Goal: Information Seeking & Learning: Learn about a topic

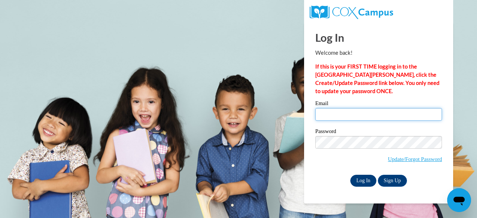
type input "kimberly.huckaby@putnam.k12.ga.us"
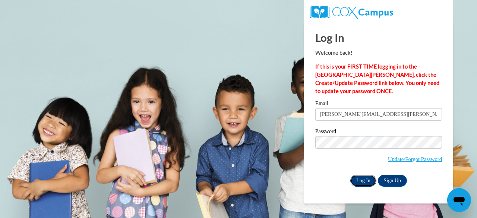
click at [360, 182] on input "Log In" at bounding box center [364, 181] width 26 height 12
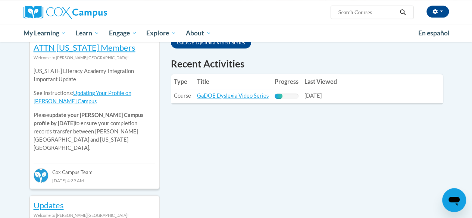
scroll to position [235, 0]
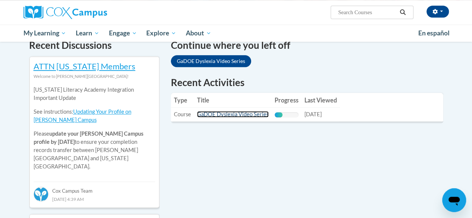
click at [243, 114] on link "GaDOE Dyslexia Video Series" at bounding box center [233, 114] width 72 height 6
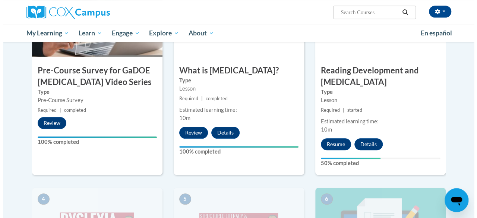
scroll to position [251, 0]
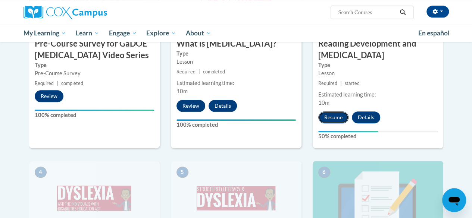
click at [328, 116] on button "Resume" at bounding box center [333, 118] width 30 height 12
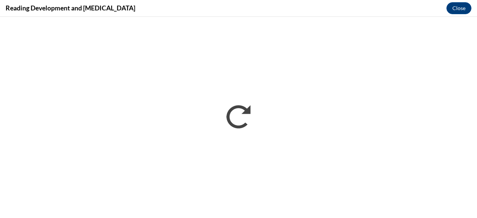
scroll to position [0, 0]
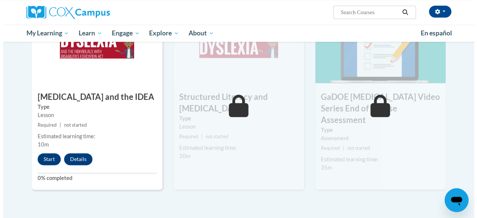
scroll to position [404, 0]
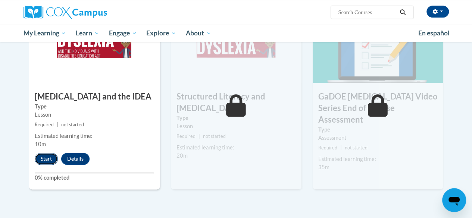
click at [44, 157] on button "Start" at bounding box center [46, 159] width 23 height 12
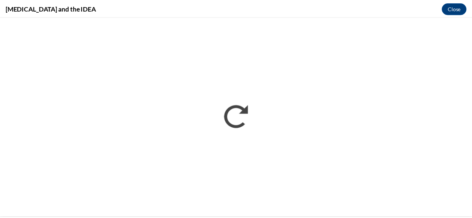
scroll to position [0, 0]
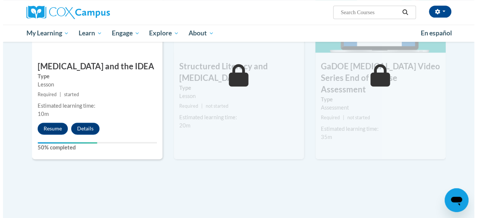
scroll to position [433, 0]
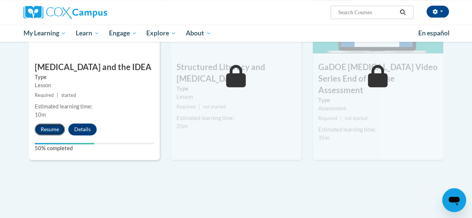
click at [45, 128] on button "Resume" at bounding box center [50, 129] width 30 height 12
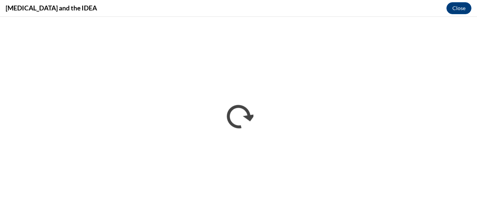
scroll to position [0, 0]
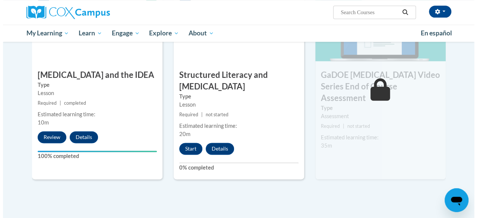
scroll to position [428, 0]
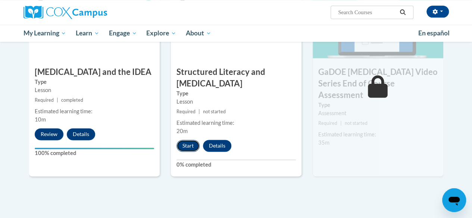
click at [187, 141] on button "Start" at bounding box center [187, 146] width 23 height 12
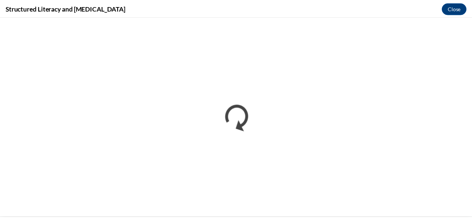
scroll to position [0, 0]
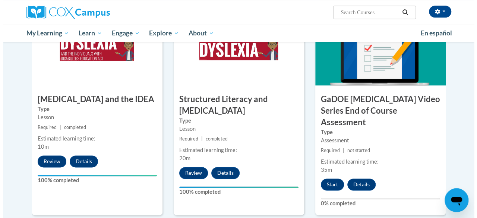
scroll to position [402, 0]
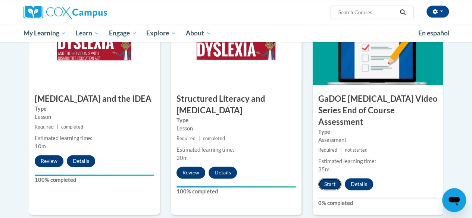
click at [328, 178] on button "Start" at bounding box center [329, 184] width 23 height 12
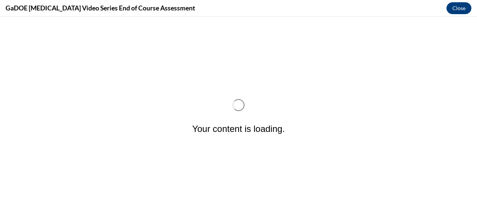
scroll to position [0, 0]
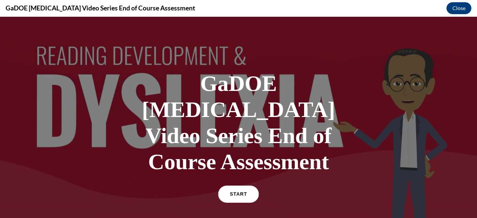
click at [229, 186] on link "START" at bounding box center [238, 194] width 41 height 17
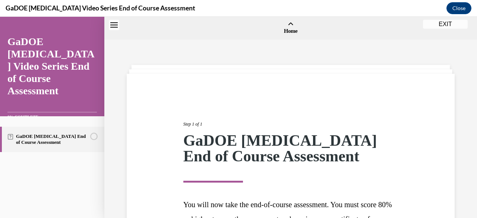
scroll to position [97, 0]
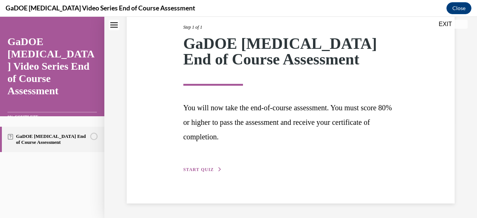
click at [192, 167] on span "START QUIZ" at bounding box center [198, 169] width 31 height 5
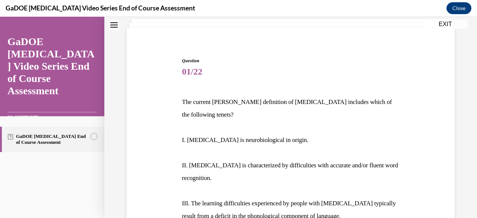
scroll to position [54, 0]
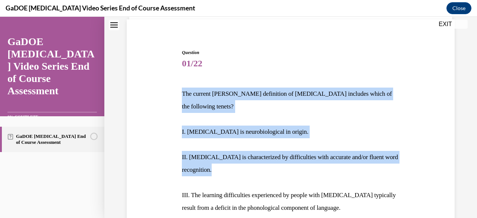
drag, startPoint x: 179, startPoint y: 89, endPoint x: 295, endPoint y: 174, distance: 143.9
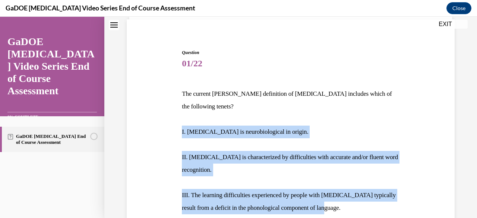
drag, startPoint x: 344, startPoint y: 201, endPoint x: 154, endPoint y: 93, distance: 218.5
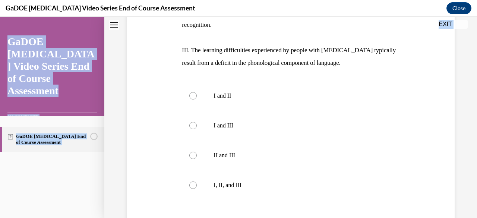
scroll to position [276, 0]
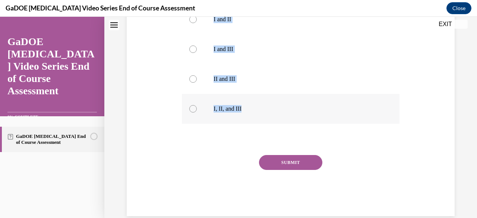
drag, startPoint x: 178, startPoint y: 57, endPoint x: 280, endPoint y: 95, distance: 109.7
click at [280, 95] on div "Question 01/22 The current IDA definition of dyslexia includes which of the fol…" at bounding box center [291, 10] width 332 height 411
copy div "The current IDA definition of dyslexia includes which of the following tenets? …"
click at [216, 105] on p "I, II, and III" at bounding box center [297, 108] width 167 height 7
click at [197, 105] on input "I, II, and III" at bounding box center [192, 108] width 7 height 7
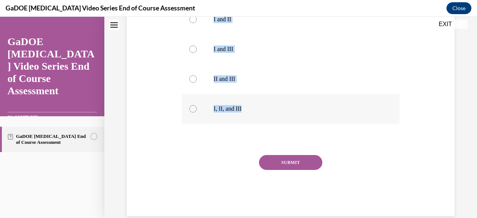
radio input "true"
click at [292, 155] on button "SUBMIT" at bounding box center [290, 162] width 63 height 15
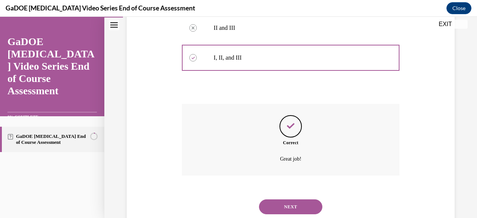
scroll to position [336, 0]
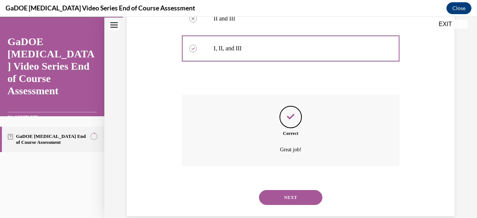
click at [281, 190] on button "NEXT" at bounding box center [290, 197] width 63 height 15
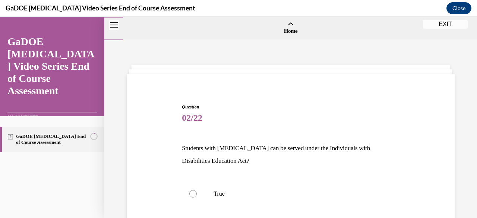
scroll to position [74, 0]
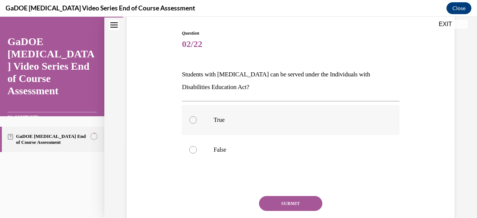
click at [221, 119] on p "True" at bounding box center [297, 119] width 167 height 7
click at [197, 119] on input "True" at bounding box center [192, 119] width 7 height 7
radio input "true"
click at [279, 205] on button "SUBMIT" at bounding box center [290, 203] width 63 height 15
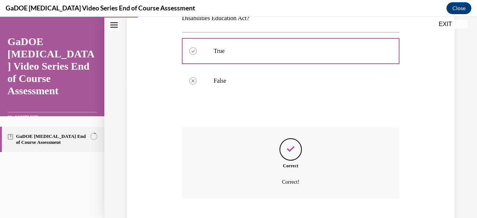
scroll to position [188, 0]
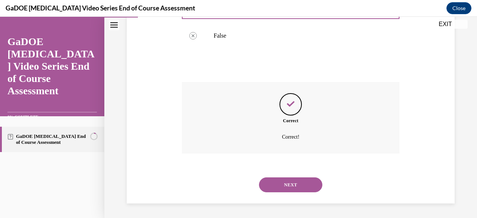
click at [295, 189] on button "NEXT" at bounding box center [290, 185] width 63 height 15
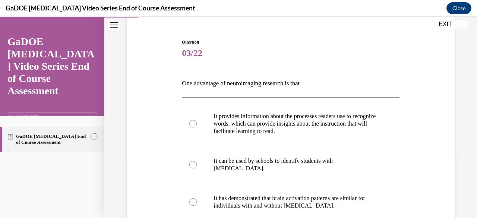
scroll to position [63, 0]
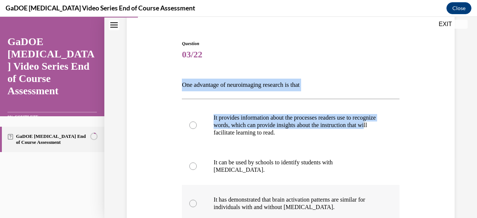
drag, startPoint x: 175, startPoint y: 79, endPoint x: 274, endPoint y: 180, distance: 140.6
click at [274, 180] on div "Question 03/22 One advantage of neuroimaging research is that It provides infor…" at bounding box center [291, 185] width 332 height 334
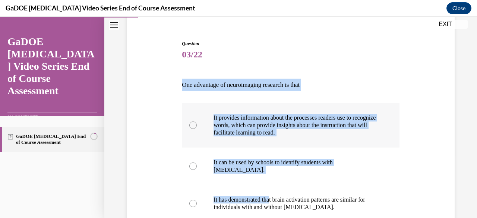
click at [282, 139] on label "It provides information about the processes readers use to recognize words, whi…" at bounding box center [290, 125] width 217 height 45
click at [197, 129] on input "It provides information about the processes readers use to recognize words, whi…" at bounding box center [192, 125] width 7 height 7
radio input "true"
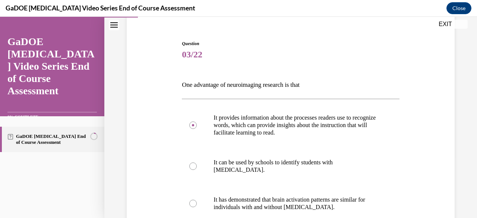
click at [277, 39] on div "Question 03/22 One advantage of neuroimaging research is that It provides infor…" at bounding box center [290, 190] width 221 height 323
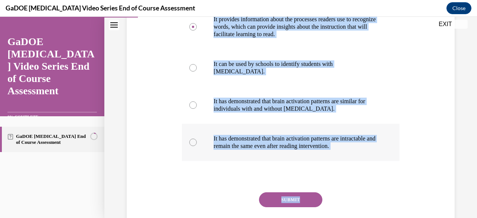
drag, startPoint x: 181, startPoint y: 84, endPoint x: 339, endPoint y: 214, distance: 204.8
click at [339, 214] on div "Question 03/22 One advantage of neuroimaging research is that It provides infor…" at bounding box center [290, 98] width 217 height 312
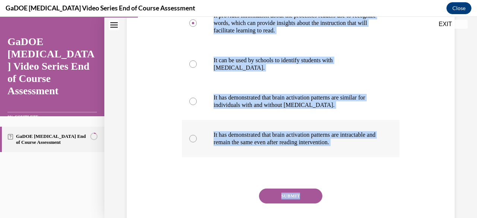
copy div "One advantage of neuroimaging research is that It provides information about th…"
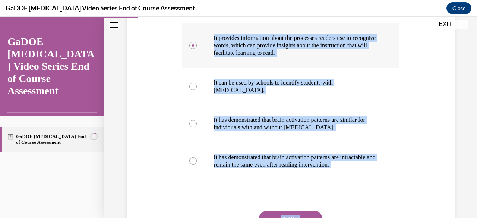
scroll to position [129, 0]
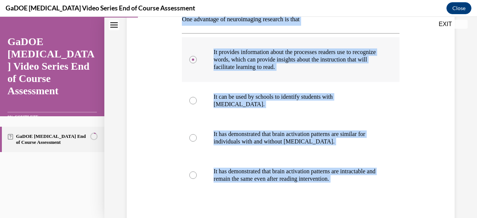
click at [254, 54] on p "It provides information about the processes readers use to recognize words, whi…" at bounding box center [297, 59] width 167 height 22
click at [197, 56] on input "It provides information about the processes readers use to recognize words, whi…" at bounding box center [192, 59] width 7 height 7
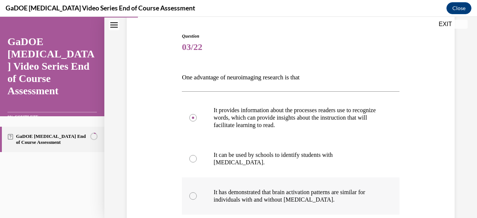
scroll to position [212, 0]
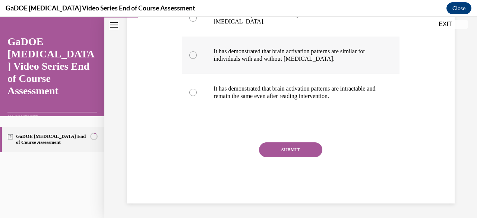
click at [286, 144] on button "SUBMIT" at bounding box center [290, 149] width 63 height 15
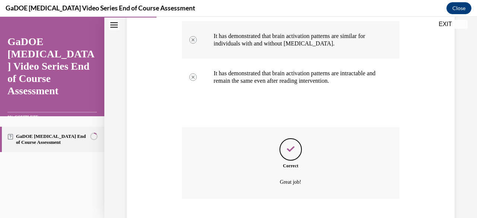
scroll to position [272, 0]
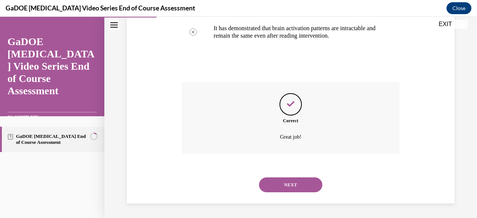
click at [290, 185] on button "NEXT" at bounding box center [290, 185] width 63 height 15
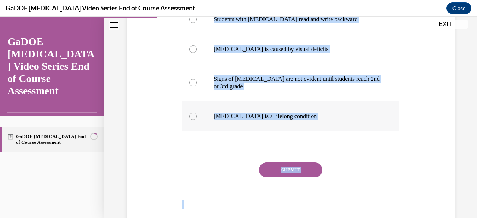
scroll to position [164, 0]
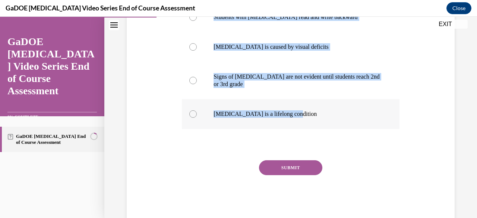
drag, startPoint x: 183, startPoint y: 146, endPoint x: 307, endPoint y: 107, distance: 129.6
click at [307, 107] on div "Question 04/22 All of the following are myths about dyslexia EXCEPT: Students w…" at bounding box center [290, 81] width 217 height 282
copy div "All of the following are myths about dyslexia EXCEPT: Students with dyslexia re…"
click at [211, 126] on label "Dyslexia is a lifelong condition" at bounding box center [290, 114] width 217 height 30
click at [197, 118] on input "Dyslexia is a lifelong condition" at bounding box center [192, 113] width 7 height 7
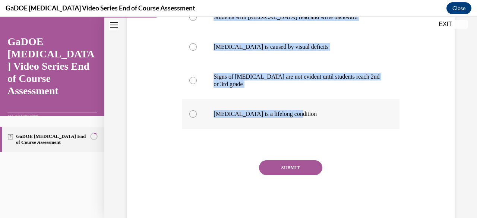
radio input "true"
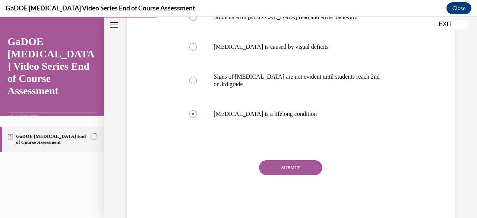
click at [291, 163] on button "SUBMIT" at bounding box center [290, 167] width 63 height 15
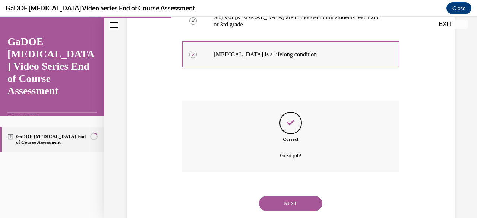
scroll to position [242, 0]
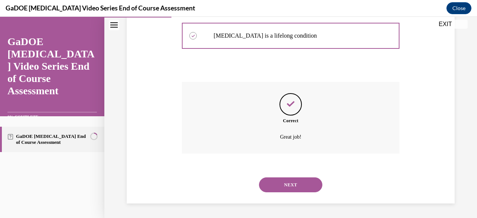
click at [287, 181] on button "NEXT" at bounding box center [290, 185] width 63 height 15
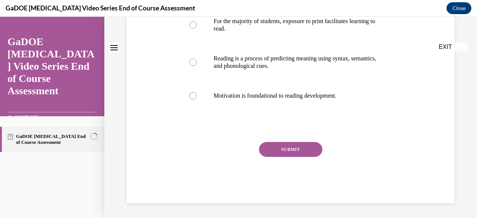
scroll to position [0, 0]
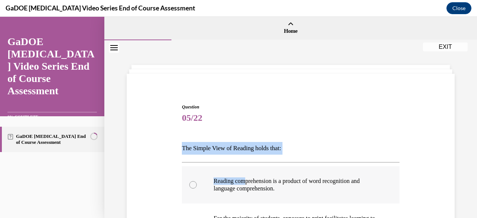
drag, startPoint x: 178, startPoint y: 147, endPoint x: 248, endPoint y: 188, distance: 82.2
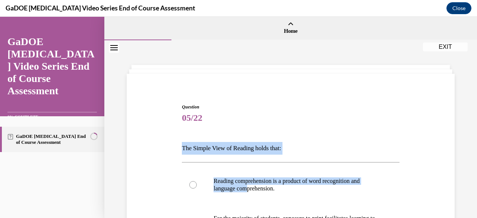
drag, startPoint x: 249, startPoint y: 189, endPoint x: 257, endPoint y: 159, distance: 31.2
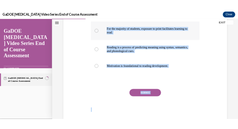
scroll to position [197, 0]
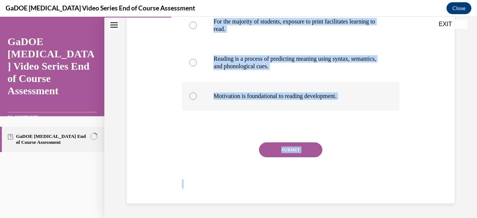
drag, startPoint x: 173, startPoint y: 144, endPoint x: 369, endPoint y: 98, distance: 201.2
click at [369, 98] on div "Question 05/22 The Simple View of Reading holds that: Reading comprehension is …" at bounding box center [291, 43] width 332 height 319
copy div "The Simple View of Reading holds that: Reading comprehension is a product of wo…"
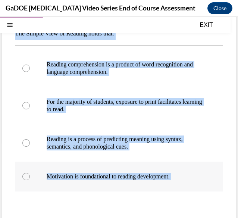
scroll to position [77, 0]
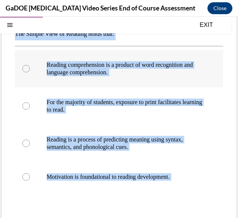
click at [100, 65] on p "Reading comprehension is a product of word recognition and language comprehensi…" at bounding box center [126, 68] width 158 height 15
click at [30, 65] on input "Reading comprehension is a product of word recognition and language comprehensi…" at bounding box center [25, 68] width 7 height 7
radio input "true"
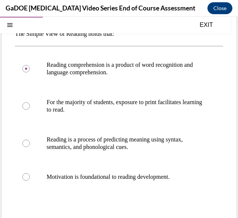
scroll to position [149, 0]
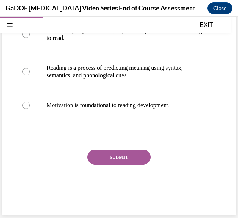
click at [107, 160] on button "SUBMIT" at bounding box center [118, 157] width 63 height 15
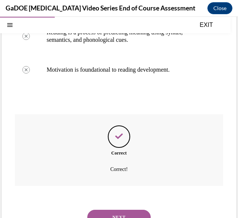
scroll to position [209, 0]
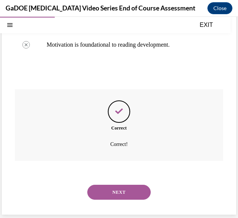
click at [110, 195] on button "NEXT" at bounding box center [118, 192] width 63 height 15
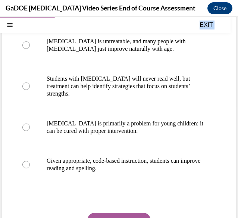
scroll to position [176, 0]
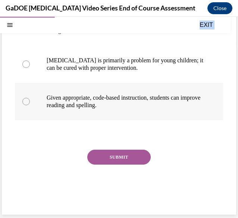
drag, startPoint x: 15, startPoint y: 108, endPoint x: 145, endPoint y: 101, distance: 130.3
click at [145, 101] on div "Question 06/22 Which correctly describes the possible outcome for someone with …" at bounding box center [119, 48] width 234 height 334
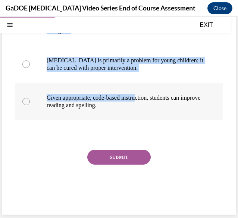
copy div "Which correctly describes the possible outcome for someone with dyslexia? Dysle…"
click at [132, 99] on p "Given appropriate, code-based instruction, students can improve reading and spe…" at bounding box center [126, 101] width 158 height 15
click at [30, 99] on input "Given appropriate, code-based instruction, students can improve reading and spe…" at bounding box center [25, 101] width 7 height 7
radio input "true"
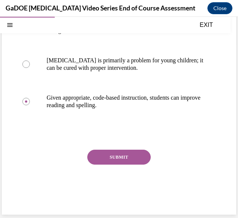
click at [115, 154] on button "SUBMIT" at bounding box center [118, 157] width 63 height 15
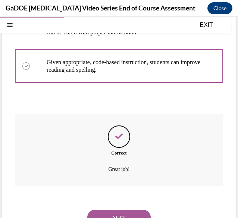
scroll to position [237, 0]
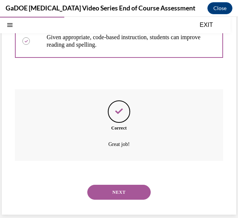
click at [112, 188] on button "NEXT" at bounding box center [118, 192] width 63 height 15
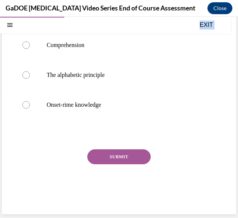
scroll to position [139, 0]
drag, startPoint x: 15, startPoint y: 108, endPoint x: 125, endPoint y: 104, distance: 110.5
click at [125, 104] on div "Question 07/22 The understanding that words are composed of letters that repres…" at bounding box center [119, 77] width 208 height 265
copy div "The understanding that words are composed of letters that represent sounds is c…"
click at [101, 73] on p "The alphabetic principle" at bounding box center [126, 74] width 158 height 7
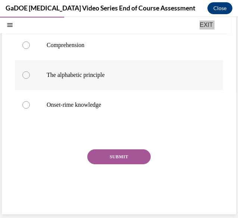
click at [30, 73] on input "The alphabetic principle" at bounding box center [25, 74] width 7 height 7
radio input "true"
click at [115, 155] on button "SUBMIT" at bounding box center [118, 156] width 63 height 15
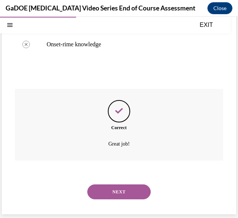
scroll to position [200, 0]
click at [113, 189] on button "NEXT" at bounding box center [118, 191] width 63 height 15
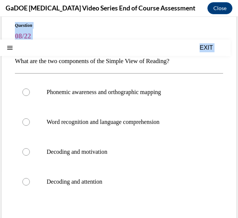
scroll to position [126, 0]
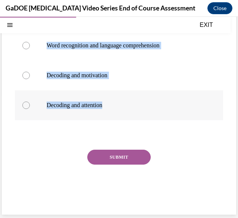
drag, startPoint x: 13, startPoint y: 106, endPoint x: 117, endPoint y: 108, distance: 104.8
click at [117, 108] on div "Question 08/22 What are the two components of the Simple View of Reading? Phone…" at bounding box center [119, 73] width 234 height 284
copy div "What are the two components of the Simple View of Reading? Phonemic awareness a…"
click at [86, 46] on p "Word recognition and language comprehension" at bounding box center [126, 45] width 158 height 7
click at [30, 46] on input "Word recognition and language comprehension" at bounding box center [25, 45] width 7 height 7
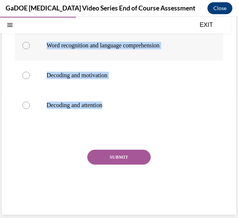
radio input "true"
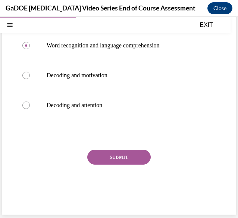
click at [103, 160] on button "SUBMIT" at bounding box center [118, 157] width 63 height 15
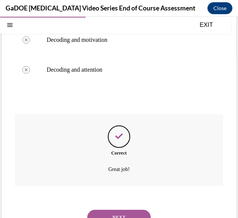
scroll to position [187, 0]
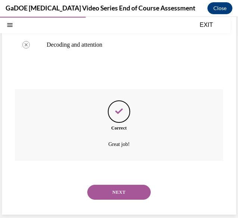
click at [107, 190] on button "NEXT" at bounding box center [118, 192] width 63 height 15
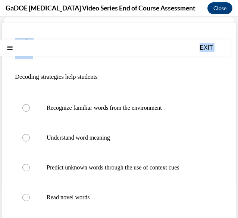
scroll to position [126, 0]
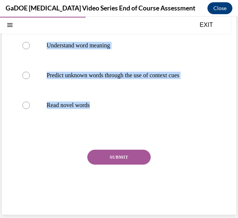
drag, startPoint x: 9, startPoint y: 108, endPoint x: 144, endPoint y: 138, distance: 138.6
click at [144, 138] on div "Question 09/22 Decoding strategies help students Recognize familiar words from …" at bounding box center [119, 73] width 234 height 284
copy div "Decoding strategies help students Recognize familiar words from the environment…"
click at [74, 107] on p "Read novel words" at bounding box center [126, 104] width 158 height 7
click at [30, 107] on input "Read novel words" at bounding box center [25, 104] width 7 height 7
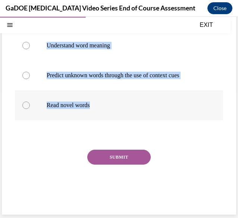
radio input "true"
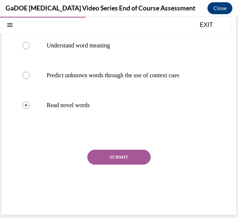
click at [103, 153] on button "SUBMIT" at bounding box center [118, 157] width 63 height 15
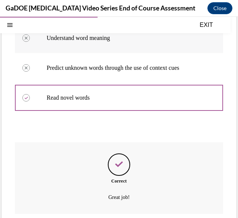
scroll to position [187, 0]
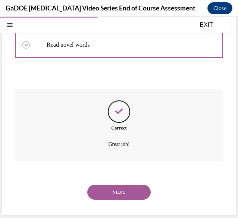
click at [105, 193] on button "NEXT" at bounding box center [118, 192] width 63 height 15
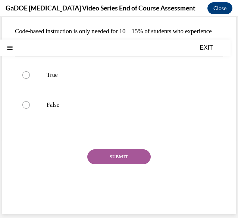
scroll to position [0, 0]
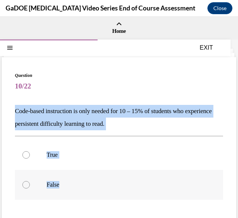
drag, startPoint x: 15, startPoint y: 109, endPoint x: 81, endPoint y: 192, distance: 106.1
click at [81, 192] on div "Question 10/22 Code-based instruction is only needed for 10 – 15% of students w…" at bounding box center [119, 181] width 208 height 218
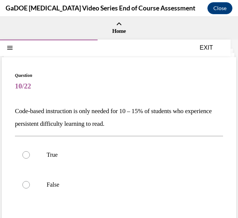
click at [85, 87] on span "10/22" at bounding box center [119, 86] width 208 height 15
click at [54, 186] on p "False" at bounding box center [126, 184] width 158 height 7
click at [30, 186] on input "False" at bounding box center [25, 184] width 7 height 7
radio input "true"
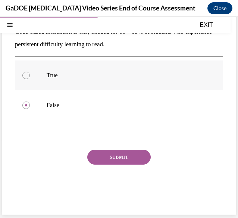
click at [112, 157] on button "SUBMIT" at bounding box center [118, 157] width 63 height 15
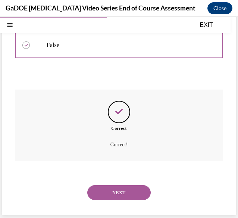
scroll to position [140, 0]
click at [116, 189] on button "NEXT" at bounding box center [118, 192] width 63 height 15
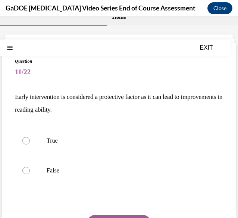
scroll to position [15, 0]
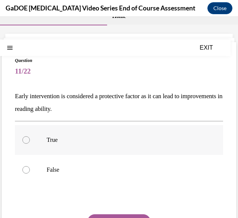
click at [53, 140] on p "True" at bounding box center [126, 139] width 158 height 7
click at [30, 140] on input "True" at bounding box center [25, 139] width 7 height 7
radio input "true"
click at [107, 214] on button "SUBMIT" at bounding box center [118, 221] width 63 height 15
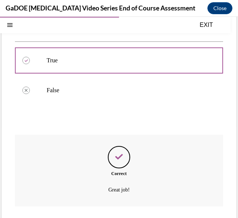
scroll to position [140, 0]
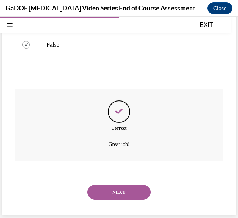
click at [127, 191] on button "NEXT" at bounding box center [118, 192] width 63 height 15
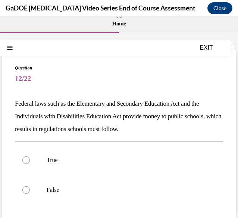
scroll to position [8, 0]
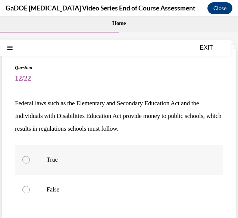
click at [57, 159] on p "True" at bounding box center [126, 159] width 158 height 7
click at [30, 159] on input "True" at bounding box center [25, 159] width 7 height 7
radio input "true"
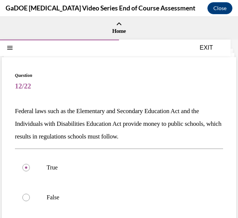
scroll to position [92, 0]
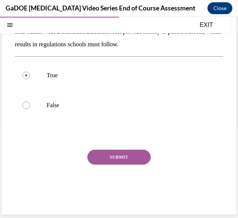
click at [122, 160] on button "SUBMIT" at bounding box center [118, 157] width 63 height 15
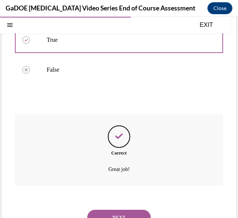
scroll to position [153, 0]
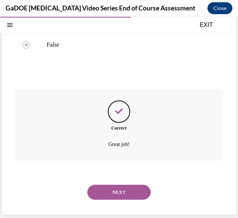
click at [118, 189] on button "NEXT" at bounding box center [118, 192] width 63 height 15
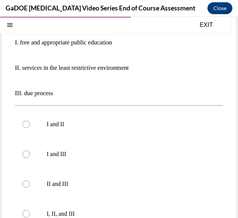
scroll to position [107, 0]
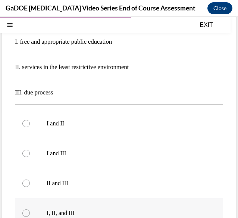
click at [69, 207] on label "I, II, and III" at bounding box center [119, 213] width 208 height 30
click at [30, 209] on input "I, II, and III" at bounding box center [25, 212] width 7 height 7
radio input "true"
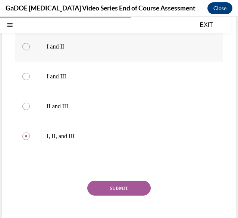
scroll to position [215, 0]
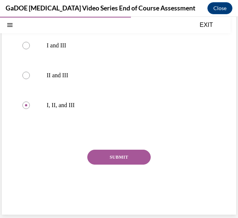
click at [125, 157] on button "SUBMIT" at bounding box center [118, 157] width 63 height 15
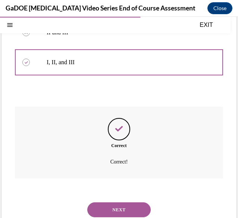
scroll to position [276, 0]
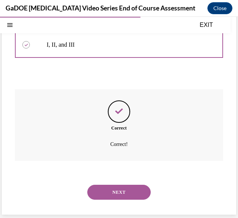
click at [124, 190] on button "NEXT" at bounding box center [118, 192] width 63 height 15
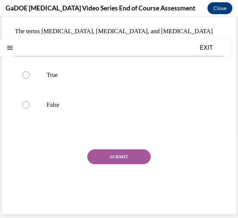
scroll to position [0, 0]
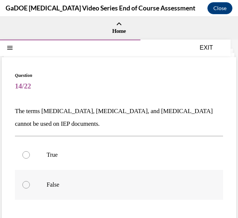
click at [52, 183] on p "False" at bounding box center [126, 184] width 158 height 7
click at [30, 183] on input "False" at bounding box center [25, 184] width 7 height 7
radio input "true"
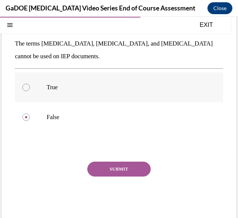
scroll to position [68, 0]
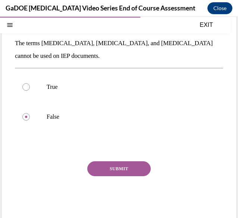
click at [107, 170] on button "SUBMIT" at bounding box center [118, 168] width 63 height 15
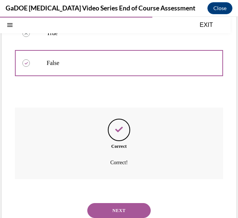
scroll to position [140, 0]
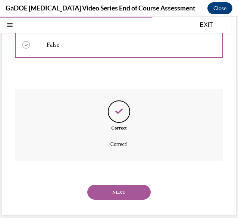
click at [120, 191] on button "NEXT" at bounding box center [118, 192] width 63 height 15
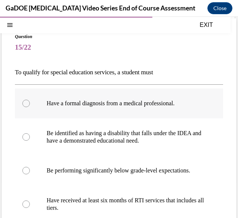
scroll to position [38, 0]
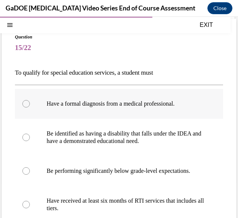
click at [137, 153] on label "Be identified as having a disability that falls under the IDEA and have a demon…" at bounding box center [119, 137] width 208 height 37
click at [30, 141] on input "Be identified as having a disability that falls under the IDEA and have a demon…" at bounding box center [25, 137] width 7 height 7
radio input "true"
click at [97, 140] on p "Be identified as having a disability that falls under the IDEA and have a demon…" at bounding box center [126, 137] width 158 height 15
click at [30, 140] on input "Be identified as having a disability that falls under the IDEA and have a demon…" at bounding box center [25, 137] width 7 height 7
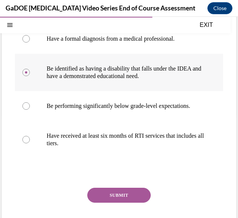
scroll to position [104, 0]
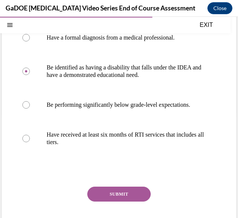
click at [117, 201] on button "SUBMIT" at bounding box center [118, 193] width 63 height 15
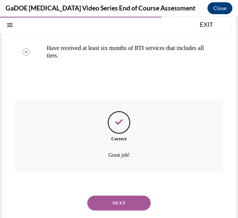
scroll to position [209, 0]
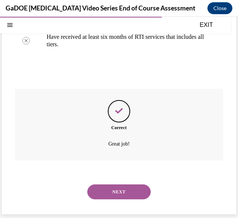
click at [129, 195] on button "NEXT" at bounding box center [118, 191] width 63 height 15
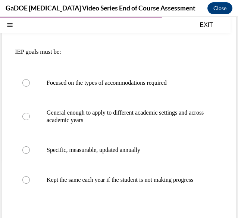
scroll to position [60, 0]
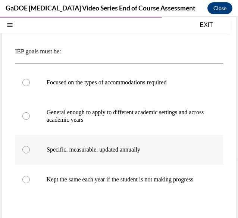
click at [92, 154] on label "Specific, measurable, updated annually" at bounding box center [119, 150] width 208 height 30
click at [30, 153] on input "Specific, measurable, updated annually" at bounding box center [25, 149] width 7 height 7
radio input "true"
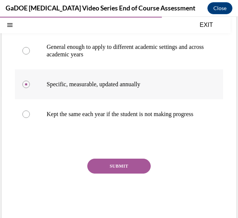
scroll to position [125, 0]
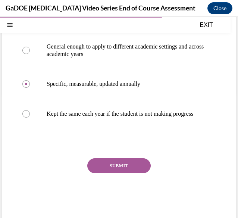
click at [103, 167] on button "SUBMIT" at bounding box center [118, 165] width 63 height 15
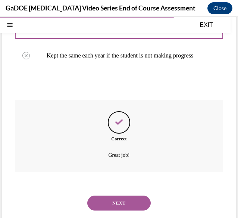
scroll to position [202, 0]
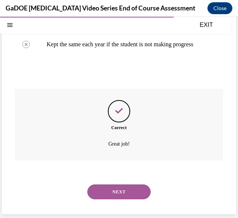
click at [119, 197] on button "NEXT" at bounding box center [118, 191] width 63 height 15
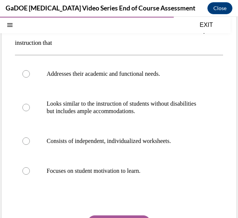
scroll to position [81, 0]
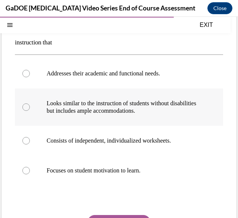
click at [113, 113] on p "Looks similar to the instruction of students without disabilities but includes …" at bounding box center [126, 107] width 158 height 15
click at [30, 111] on input "Looks similar to the instruction of students without disabilities but includes …" at bounding box center [25, 106] width 7 height 7
radio input "true"
click at [116, 215] on button "SUBMIT" at bounding box center [118, 222] width 63 height 15
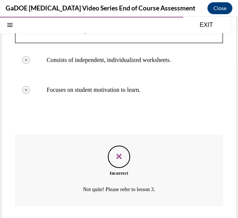
scroll to position [207, 0]
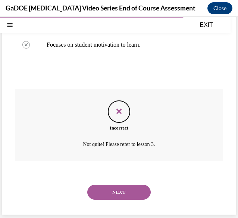
click at [122, 190] on button "NEXT" at bounding box center [118, 192] width 63 height 15
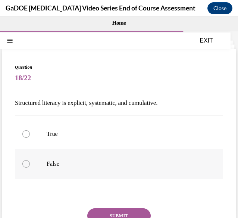
scroll to position [7, 0]
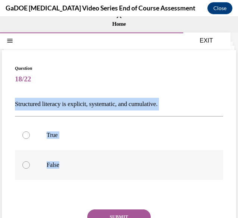
drag, startPoint x: 10, startPoint y: 101, endPoint x: 84, endPoint y: 173, distance: 103.4
click at [84, 173] on div "Question 18/22 Structured literacy is explicit, systematic, and cumulative. Tru…" at bounding box center [119, 162] width 234 height 224
copy div "Structured literacy is explicit, systematic, and cumulative. True False"
click at [50, 132] on p "True" at bounding box center [126, 134] width 158 height 7
click at [30, 132] on input "True" at bounding box center [25, 134] width 7 height 7
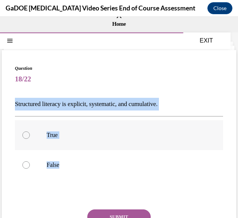
radio input "true"
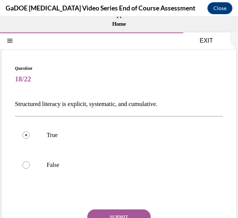
click at [115, 211] on button "SUBMIT" at bounding box center [118, 216] width 63 height 15
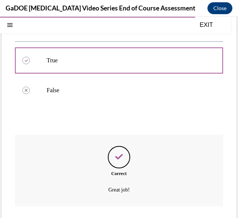
scroll to position [127, 0]
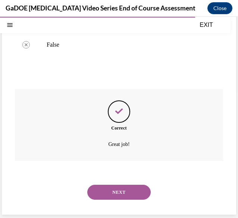
click at [128, 182] on div "NEXT" at bounding box center [119, 192] width 208 height 30
click at [128, 192] on button "NEXT" at bounding box center [118, 192] width 63 height 15
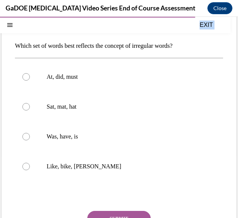
scroll to position [107, 0]
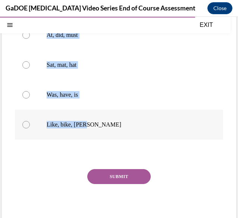
drag, startPoint x: 12, startPoint y: 110, endPoint x: 107, endPoint y: 131, distance: 97.4
click at [107, 131] on div "Question 19/22 Which set of words best reflects the concept of irregular words?…" at bounding box center [119, 92] width 234 height 284
copy div "Which set of words best reflects the concept of irregular words? At, did, must …"
click at [82, 91] on p "Was, have, is" at bounding box center [126, 94] width 158 height 7
click at [30, 91] on input "Was, have, is" at bounding box center [25, 94] width 7 height 7
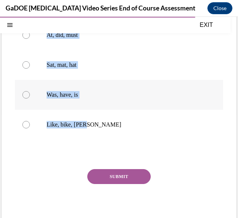
radio input "true"
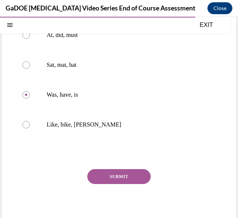
click at [110, 166] on div "Question 19/22 Which set of words best reflects the concept of irregular words?…" at bounding box center [119, 97] width 208 height 265
click at [113, 178] on button "SUBMIT" at bounding box center [118, 176] width 63 height 15
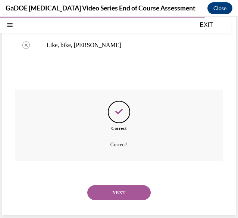
scroll to position [187, 0]
click at [116, 191] on button "NEXT" at bounding box center [118, 192] width 63 height 15
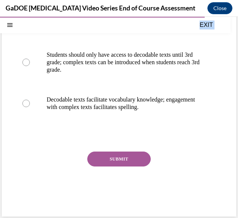
scroll to position [184, 0]
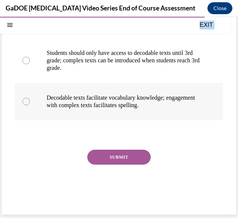
drag, startPoint x: 14, startPoint y: 102, endPoint x: 197, endPoint y: 104, distance: 183.1
click at [197, 104] on div "Question 20/22 What is the relationship between decodable texts and more comple…" at bounding box center [119, 43] width 234 height 341
click at [52, 129] on div at bounding box center [119, 133] width 208 height 9
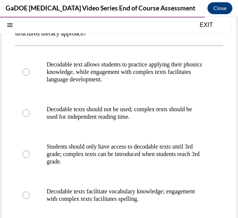
scroll to position [90, 0]
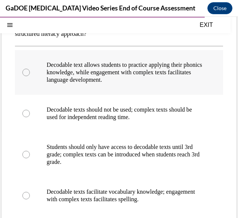
click at [84, 85] on label "Decodable text allows students to practice applying their phonics knowledge, wh…" at bounding box center [119, 72] width 208 height 45
click at [30, 76] on input "Decodable text allows students to practice applying their phonics knowledge, wh…" at bounding box center [25, 72] width 7 height 7
radio input "true"
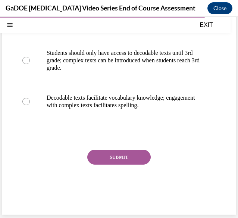
click at [120, 157] on button "SUBMIT" at bounding box center [118, 157] width 63 height 15
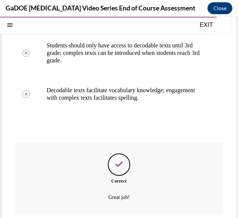
scroll to position [244, 0]
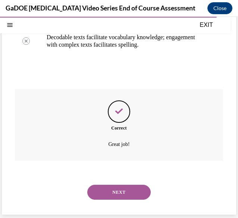
click at [113, 197] on button "NEXT" at bounding box center [118, 192] width 63 height 15
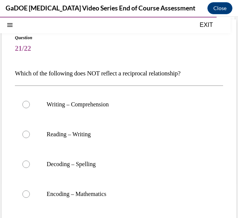
scroll to position [37, 0]
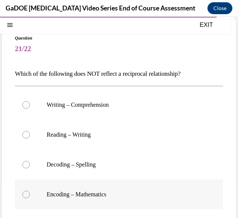
drag, startPoint x: 16, startPoint y: 74, endPoint x: 129, endPoint y: 195, distance: 165.4
click at [129, 195] on div "Question 21/22 Which of the following does NOT reflect a reciprocal relationshi…" at bounding box center [119, 167] width 208 height 265
click at [79, 195] on p "Encoding – Mathematics" at bounding box center [126, 194] width 158 height 7
click at [30, 195] on input "Encoding – Mathematics" at bounding box center [25, 194] width 7 height 7
radio input "true"
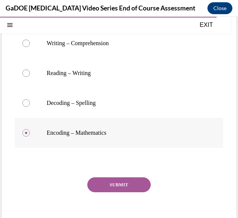
scroll to position [99, 0]
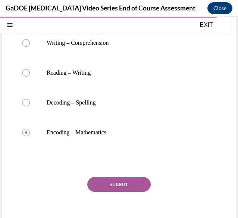
click at [100, 188] on button "SUBMIT" at bounding box center [118, 184] width 63 height 15
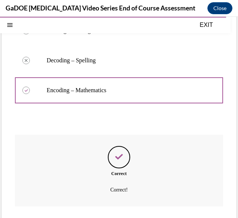
scroll to position [187, 0]
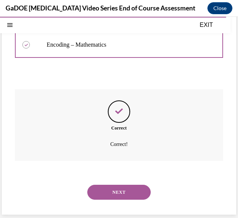
click at [125, 189] on button "NEXT" at bounding box center [118, 192] width 63 height 15
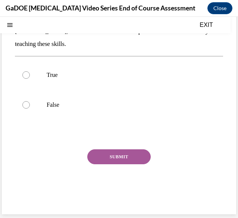
scroll to position [0, 0]
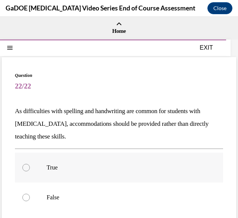
click at [56, 165] on p "True" at bounding box center [126, 167] width 158 height 7
click at [30, 165] on input "True" at bounding box center [25, 167] width 7 height 7
radio input "true"
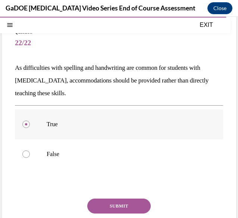
scroll to position [45, 0]
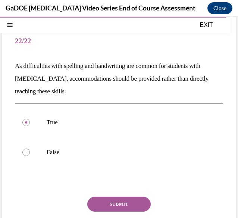
click at [131, 200] on button "SUBMIT" at bounding box center [118, 204] width 63 height 15
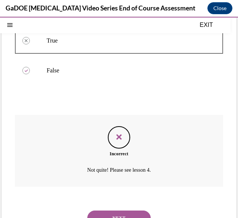
scroll to position [153, 0]
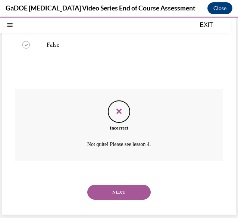
click at [132, 192] on button "NEXT" at bounding box center [118, 192] width 63 height 15
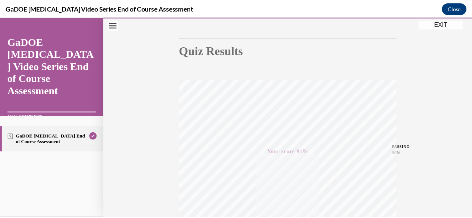
scroll to position [180, 0]
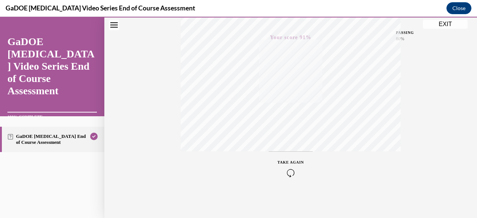
click at [445, 31] on div "Quiz Results PASSING 80% Your score 91% Passed PASSING 80% Your score Your scor…" at bounding box center [290, 39] width 373 height 359
click at [442, 26] on button "EXIT" at bounding box center [445, 24] width 45 height 9
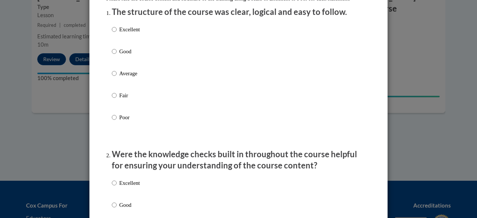
scroll to position [70, 0]
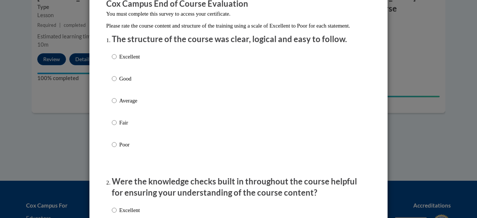
click at [130, 61] on p "Excellent" at bounding box center [129, 57] width 21 height 8
click at [117, 61] on input "Excellent" at bounding box center [114, 57] width 5 height 8
radio input "true"
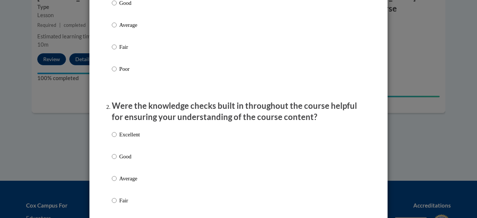
scroll to position [155, 0]
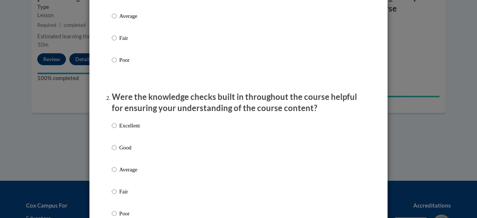
click at [138, 126] on div "Excellent Good Average Fair Poor" at bounding box center [126, 176] width 28 height 116
click at [134, 130] on p "Excellent" at bounding box center [129, 126] width 21 height 8
click at [117, 130] on input "Excellent" at bounding box center [114, 126] width 5 height 8
radio input "true"
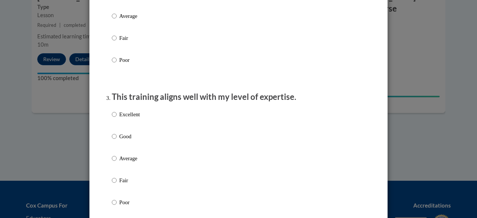
scroll to position [310, 0]
click at [133, 126] on label "Excellent" at bounding box center [126, 120] width 28 height 20
click at [117, 118] on input "Excellent" at bounding box center [114, 114] width 5 height 8
radio input "true"
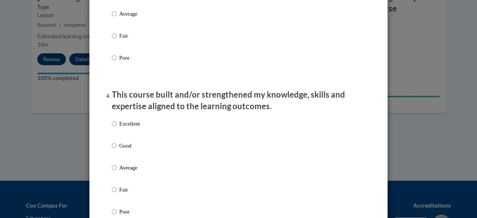
scroll to position [462, 0]
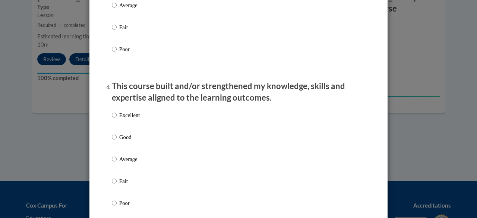
click at [133, 126] on label "Excellent" at bounding box center [126, 121] width 28 height 20
click at [117, 119] on input "Excellent" at bounding box center [114, 115] width 5 height 8
radio input "true"
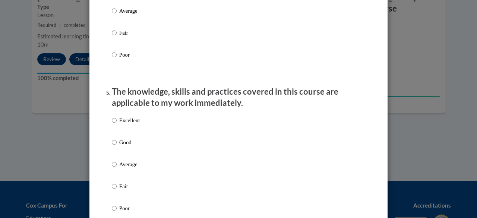
click at [133, 125] on p "Excellent" at bounding box center [129, 120] width 21 height 8
click at [117, 125] on input "Excellent" at bounding box center [114, 120] width 5 height 8
radio input "true"
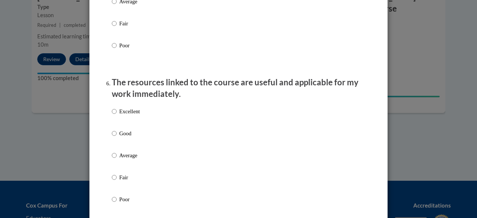
click at [133, 126] on label "Excellent" at bounding box center [126, 117] width 28 height 20
click at [117, 116] on input "Excellent" at bounding box center [114, 111] width 5 height 8
radio input "true"
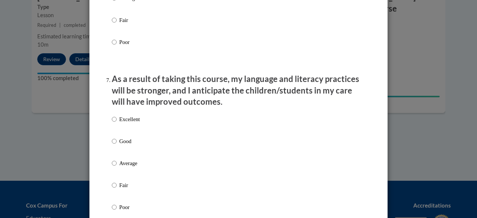
click at [133, 123] on p "Excellent" at bounding box center [129, 119] width 21 height 8
click at [117, 123] on input "Excellent" at bounding box center [114, 119] width 5 height 8
radio input "true"
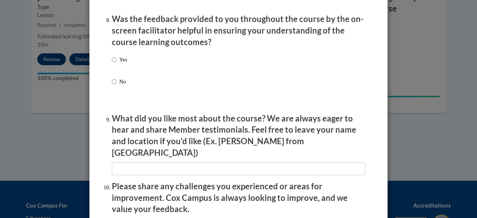
scroll to position [1157, 0]
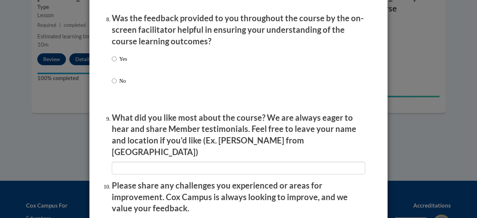
click at [122, 63] on p "Yes" at bounding box center [123, 59] width 8 height 8
click at [117, 63] on input "Yes" at bounding box center [114, 59] width 5 height 8
radio input "true"
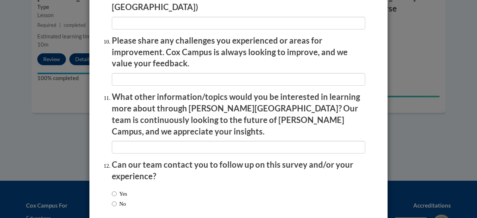
scroll to position [1332, 0]
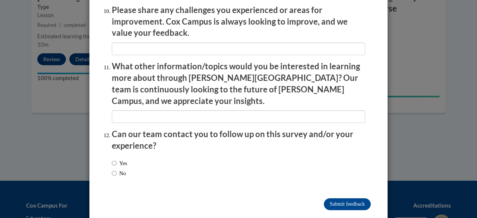
click at [118, 169] on label "No" at bounding box center [119, 173] width 14 height 8
click at [117, 169] on input "No" at bounding box center [114, 173] width 5 height 8
radio input "true"
click at [340, 198] on input "Submit feedback" at bounding box center [347, 204] width 47 height 12
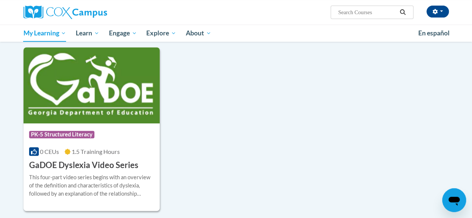
scroll to position [126, 0]
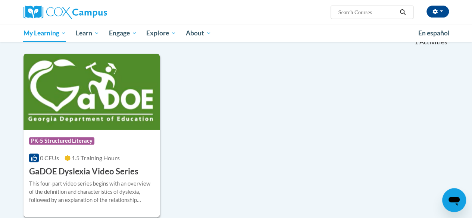
click at [98, 162] on div "Course Category: PK-5 Structured Literacy 0 CEUs 1.5 Training Hours COURSE GaDO…" at bounding box center [91, 154] width 136 height 48
